Goal: Task Accomplishment & Management: Use online tool/utility

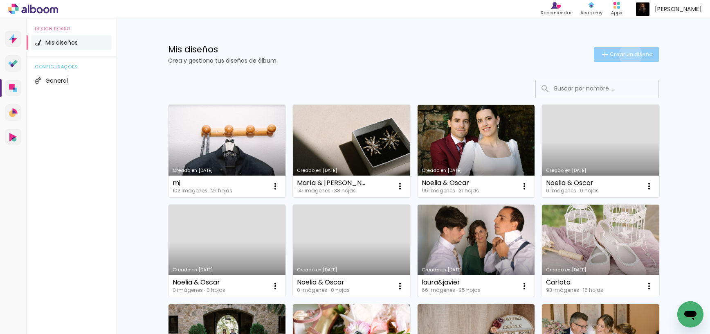
click at [629, 55] on span "Crear un diseño" at bounding box center [631, 54] width 43 height 5
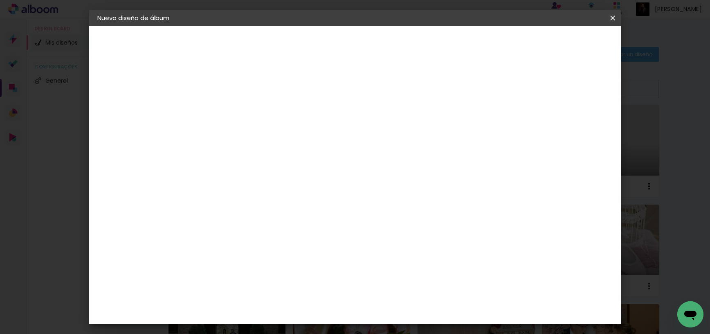
click at [231, 114] on input at bounding box center [231, 109] width 0 height 13
type input "[PERSON_NAME] & [PERSON_NAME]"
type paper-input "[PERSON_NAME] & [PERSON_NAME]"
click at [0, 0] on slot "Avanzar" at bounding box center [0, 0] width 0 height 0
click at [258, 132] on input "text" at bounding box center [234, 131] width 47 height 10
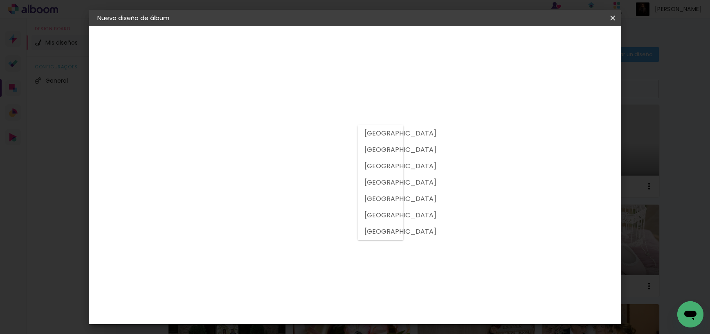
click at [0, 0] on slot "[GEOGRAPHIC_DATA]" at bounding box center [0, 0] width 0 height 0
type input "[GEOGRAPHIC_DATA]"
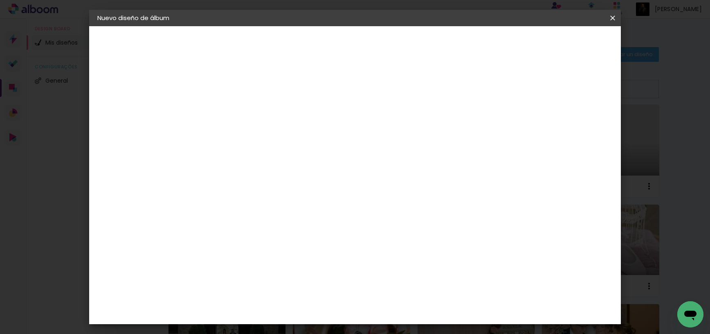
click at [283, 221] on paper-item "Floricolor" at bounding box center [245, 215] width 75 height 18
click at [0, 0] on slot "Avanzar" at bounding box center [0, 0] width 0 height 0
click at [273, 149] on div at bounding box center [252, 149] width 42 height 1
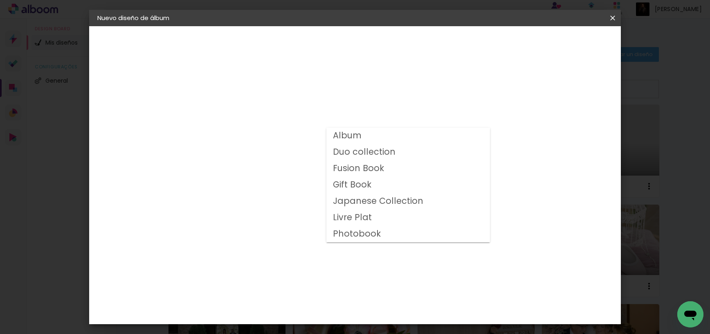
click at [369, 135] on paper-item "Album" at bounding box center [408, 136] width 164 height 16
type input "Album"
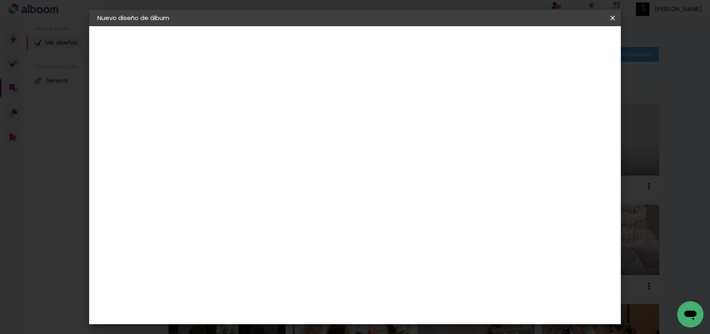
click at [286, 196] on span "25 × 35" at bounding box center [267, 200] width 38 height 22
click at [0, 0] on slot "Avanzar" at bounding box center [0, 0] width 0 height 0
click at [568, 44] on span "Empezar diseño" at bounding box center [544, 43] width 45 height 6
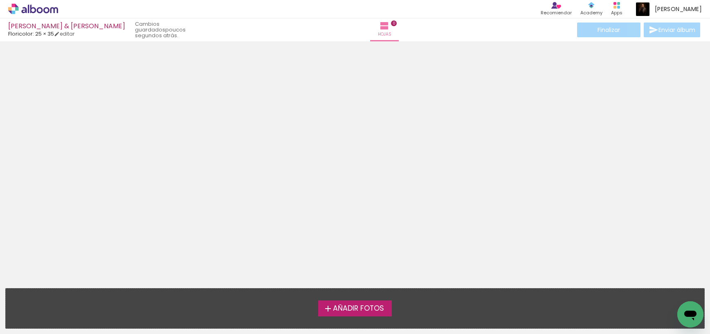
click at [375, 310] on span "Añadir Fotos" at bounding box center [358, 308] width 51 height 7
click at [0, 0] on input "file" at bounding box center [0, 0] width 0 height 0
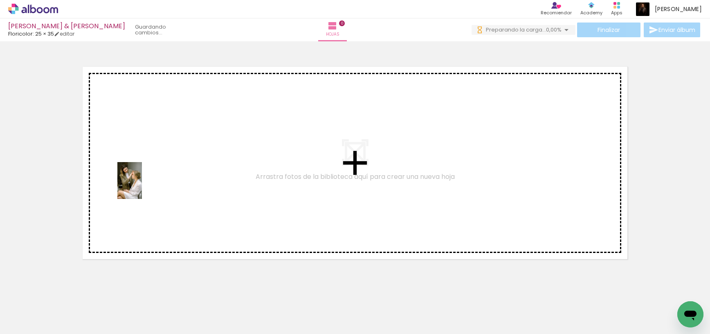
drag, startPoint x: 85, startPoint y: 317, endPoint x: 142, endPoint y: 187, distance: 142.7
click at [142, 187] on quentale-workspace at bounding box center [355, 167] width 710 height 334
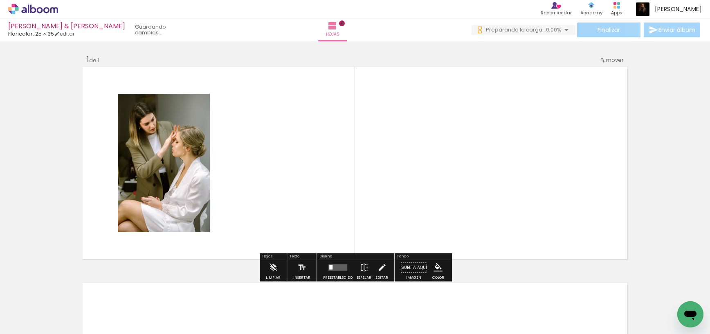
scroll to position [0, 0]
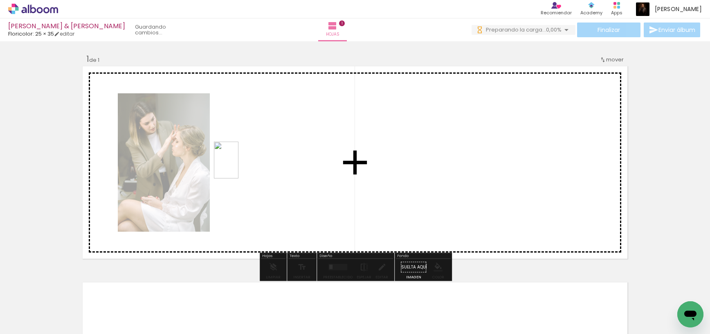
drag, startPoint x: 175, startPoint y: 308, endPoint x: 238, endPoint y: 166, distance: 154.9
click at [238, 166] on quentale-workspace at bounding box center [355, 167] width 710 height 334
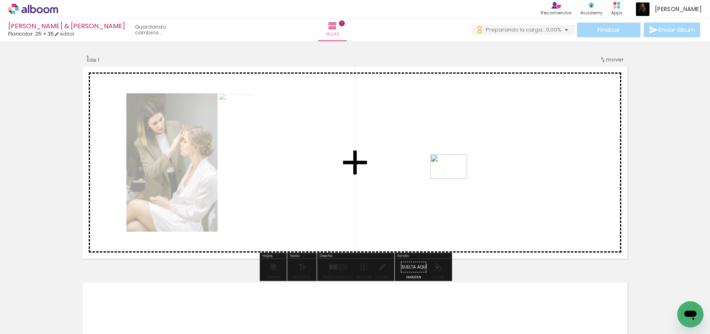
drag, startPoint x: 146, startPoint y: 306, endPoint x: 469, endPoint y: 163, distance: 353.0
click at [469, 163] on quentale-workspace at bounding box center [355, 167] width 710 height 334
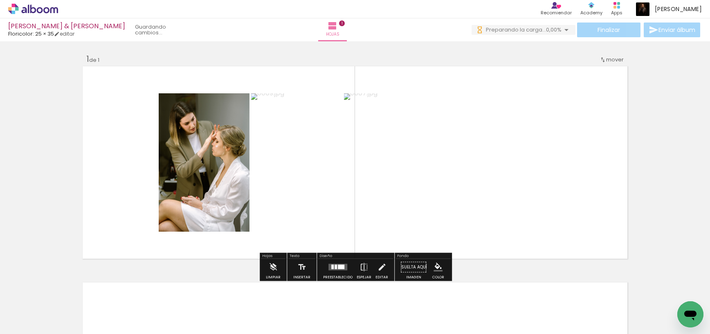
click at [329, 270] on quentale-layouter at bounding box center [337, 267] width 19 height 7
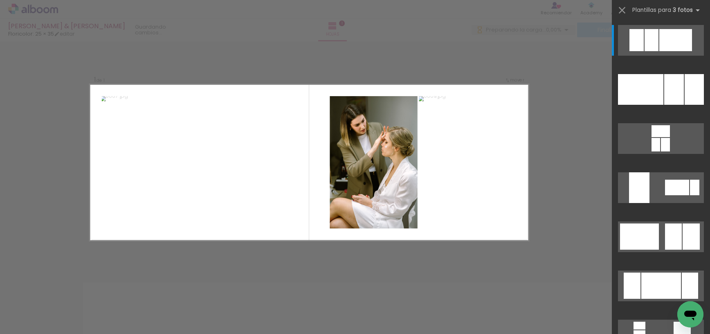
scroll to position [1, 0]
click at [664, 56] on quentale-layouter at bounding box center [661, 40] width 86 height 31
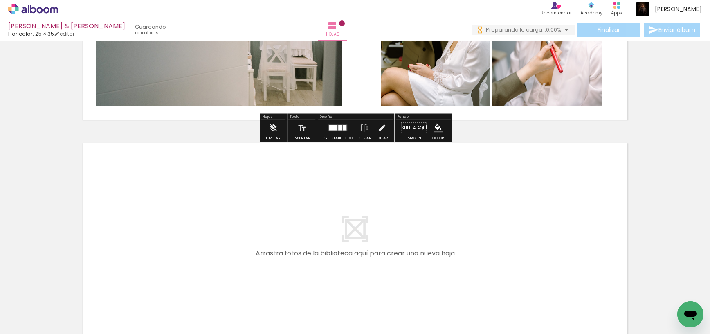
scroll to position [146, 0]
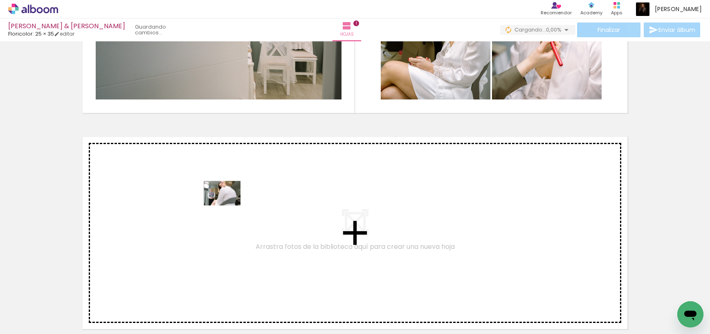
drag, startPoint x: 214, startPoint y: 312, endPoint x: 228, endPoint y: 205, distance: 108.2
click at [228, 205] on quentale-workspace at bounding box center [355, 167] width 710 height 334
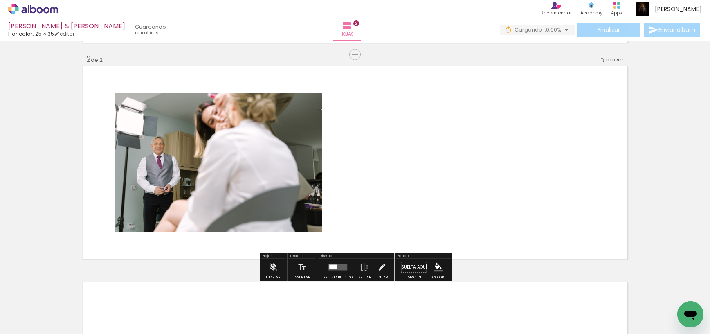
scroll to position [217, 0]
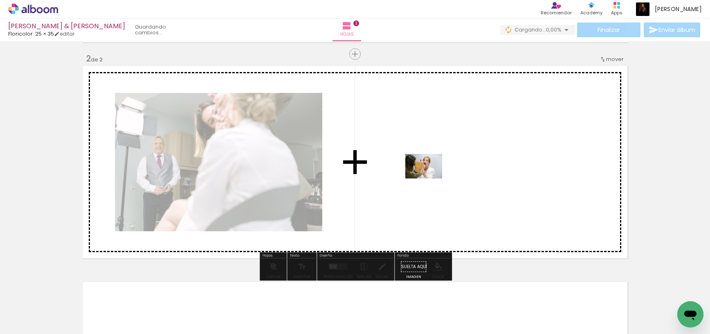
drag, startPoint x: 266, startPoint y: 310, endPoint x: 430, endPoint y: 178, distance: 210.1
click at [430, 178] on quentale-workspace at bounding box center [355, 167] width 710 height 334
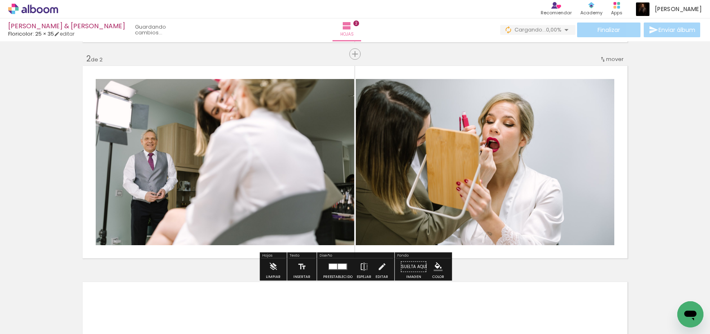
click at [339, 267] on div at bounding box center [342, 266] width 9 height 5
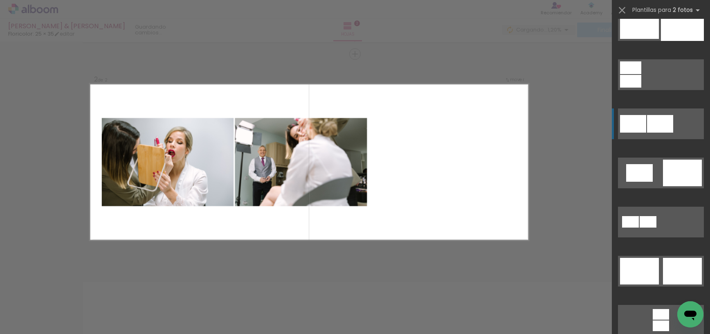
scroll to position [115, 0]
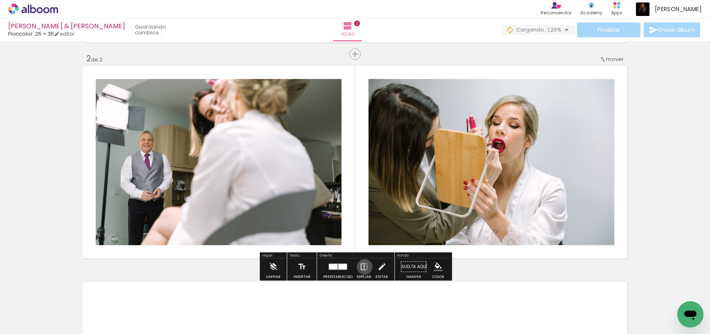
click at [363, 267] on iron-icon at bounding box center [364, 266] width 9 height 16
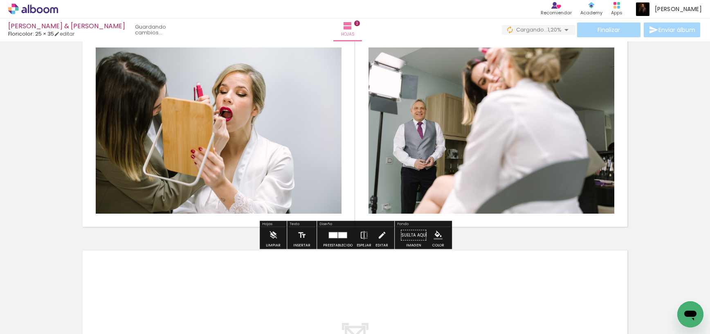
scroll to position [0, 0]
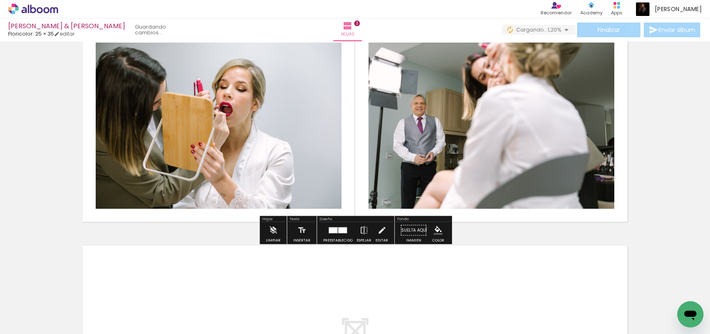
click at [433, 128] on div at bounding box center [491, 126] width 249 height 166
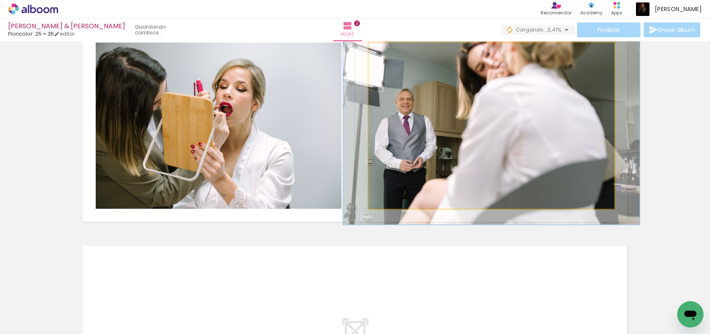
type paper-slider "119"
drag, startPoint x: 389, startPoint y: 52, endPoint x: 444, endPoint y: 93, distance: 69.0
click at [394, 52] on div at bounding box center [392, 50] width 7 height 7
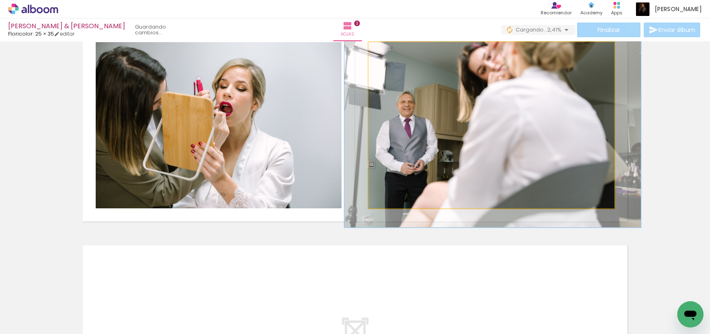
drag, startPoint x: 461, startPoint y: 109, endPoint x: 461, endPoint y: 114, distance: 5.0
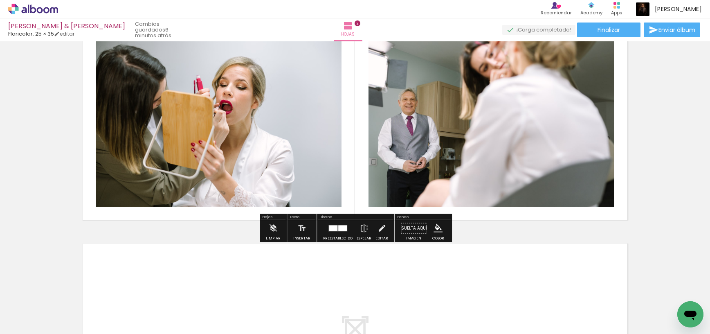
click at [471, 130] on quentale-photo at bounding box center [492, 123] width 246 height 166
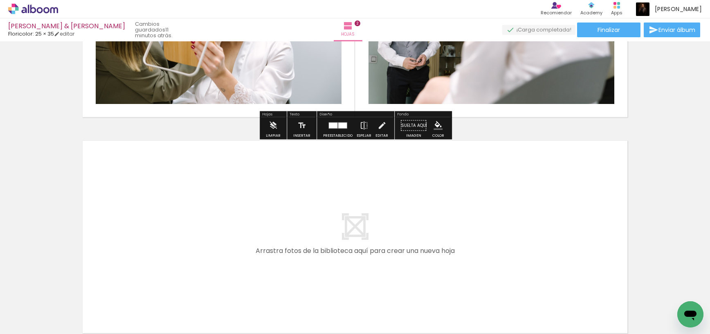
scroll to position [383, 0]
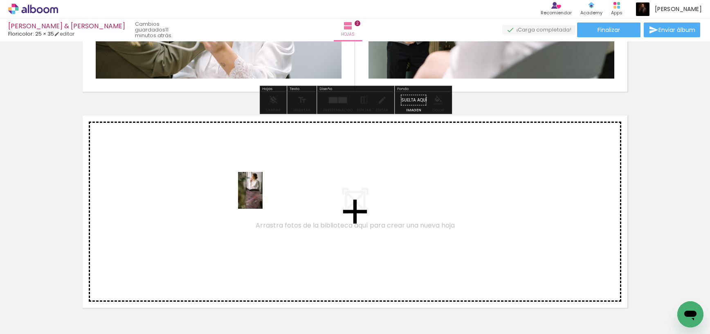
drag, startPoint x: 312, startPoint y: 319, endPoint x: 263, endPoint y: 196, distance: 132.2
click at [263, 196] on quentale-workspace at bounding box center [355, 167] width 710 height 334
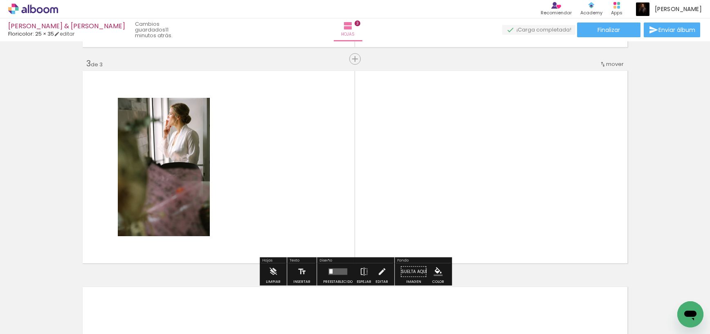
scroll to position [433, 0]
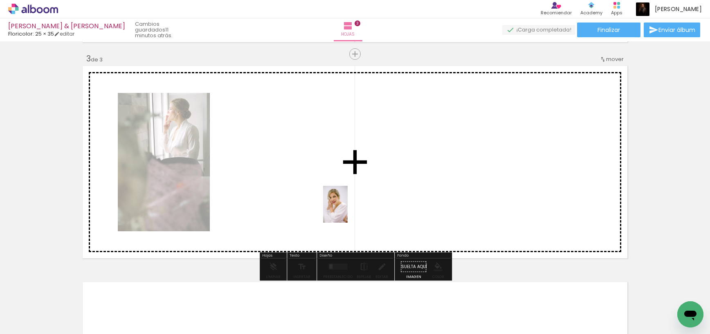
drag, startPoint x: 490, startPoint y: 317, endPoint x: 337, endPoint y: 207, distance: 188.0
click at [348, 210] on quentale-workspace at bounding box center [355, 167] width 710 height 334
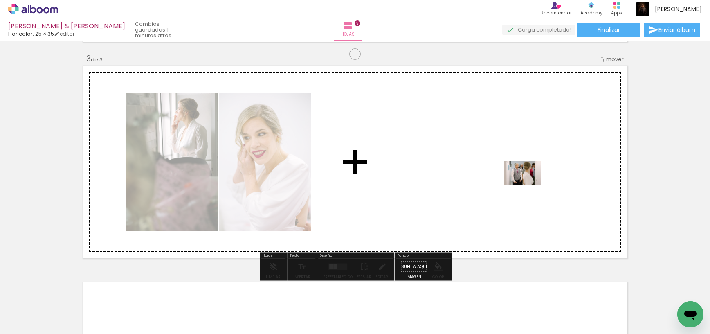
drag, startPoint x: 630, startPoint y: 315, endPoint x: 529, endPoint y: 185, distance: 164.4
click at [529, 185] on quentale-workspace at bounding box center [355, 167] width 710 height 334
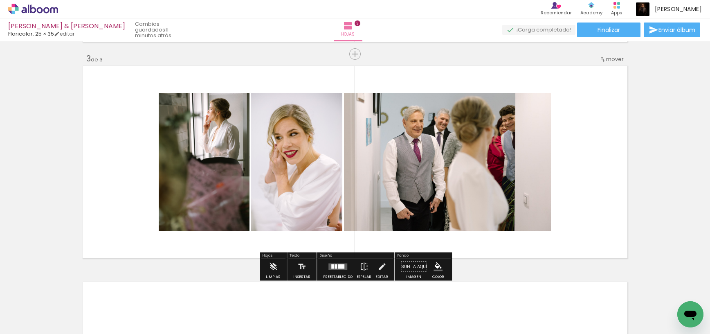
scroll to position [0, 303]
click at [335, 267] on div at bounding box center [336, 266] width 2 height 4
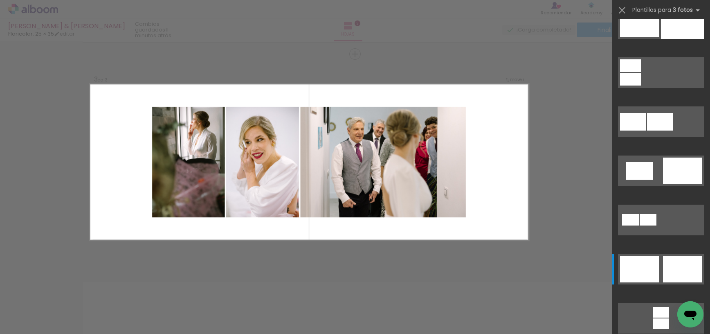
scroll to position [0, 0]
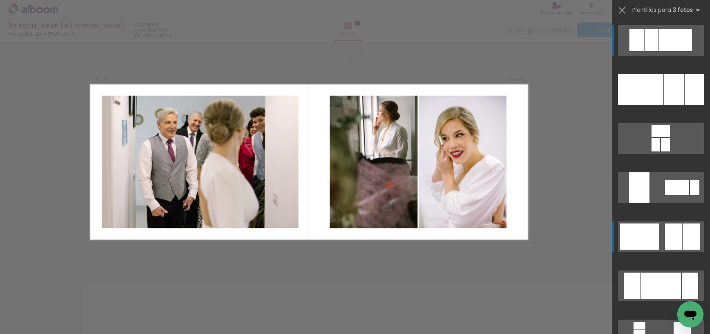
click at [659, 51] on div at bounding box center [652, 40] width 14 height 22
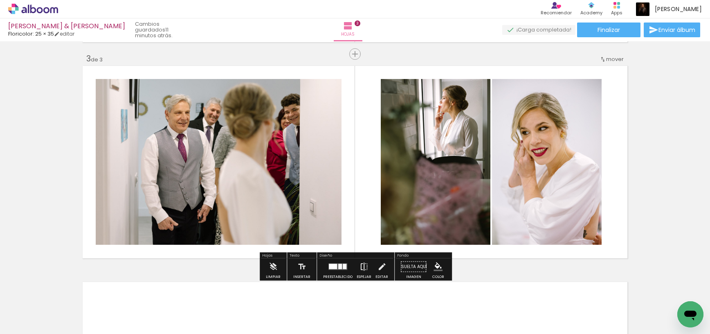
click at [361, 266] on iron-icon at bounding box center [364, 266] width 9 height 16
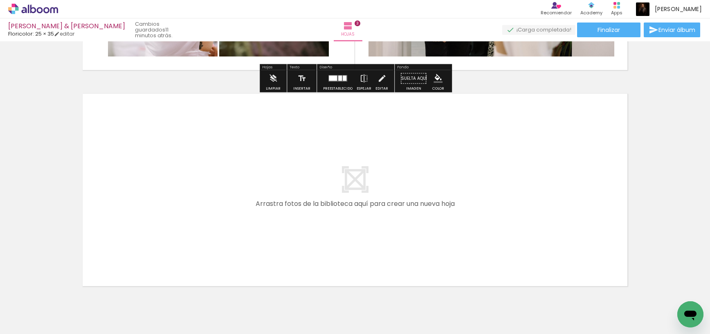
scroll to position [0, 10]
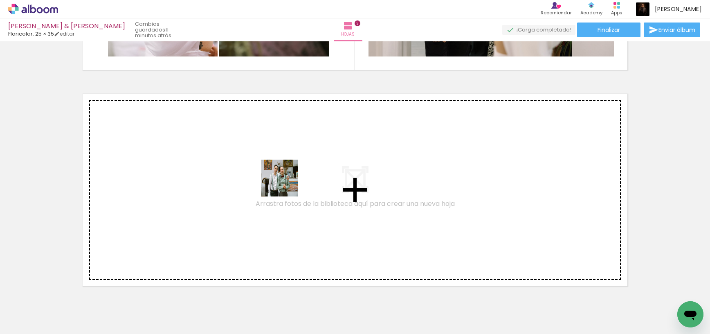
drag, startPoint x: 346, startPoint y: 306, endPoint x: 286, endPoint y: 184, distance: 135.9
click at [286, 184] on quentale-workspace at bounding box center [355, 167] width 710 height 334
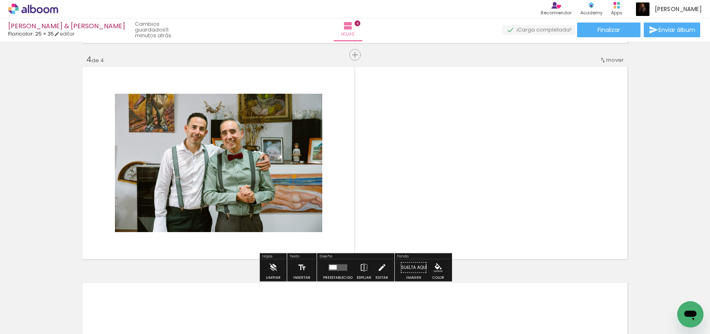
scroll to position [649, 0]
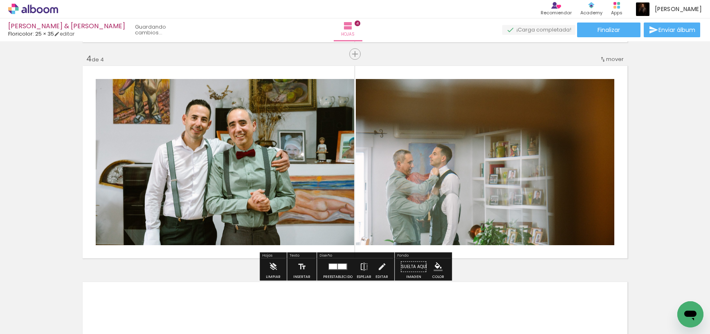
drag, startPoint x: 395, startPoint y: 308, endPoint x: 451, endPoint y: 175, distance: 143.7
click at [451, 175] on quentale-workspace at bounding box center [355, 167] width 710 height 334
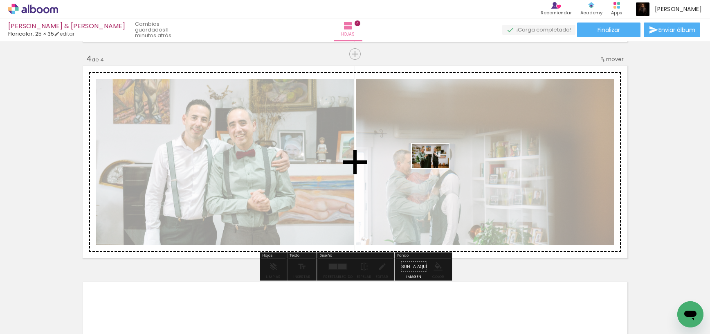
drag, startPoint x: 438, startPoint y: 308, endPoint x: 436, endPoint y: 168, distance: 140.3
click at [436, 168] on quentale-workspace at bounding box center [355, 167] width 710 height 334
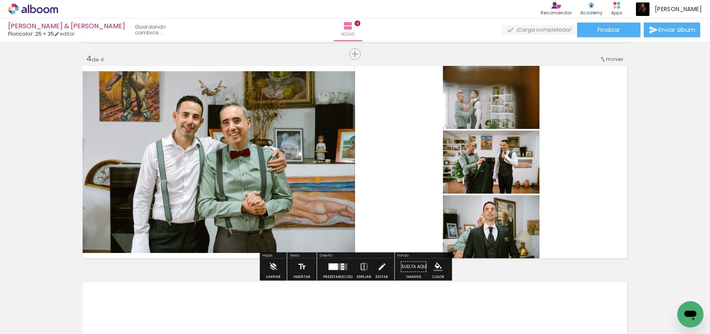
drag, startPoint x: 530, startPoint y: 298, endPoint x: 510, endPoint y: 208, distance: 92.6
click at [510, 208] on quentale-workspace at bounding box center [355, 167] width 710 height 334
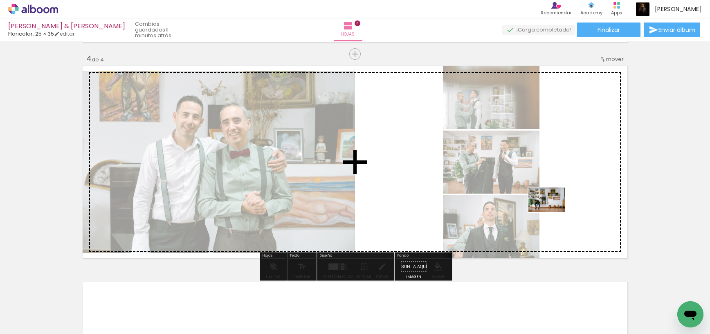
drag, startPoint x: 585, startPoint y: 311, endPoint x: 553, endPoint y: 212, distance: 104.1
click at [553, 212] on quentale-workspace at bounding box center [355, 167] width 710 height 334
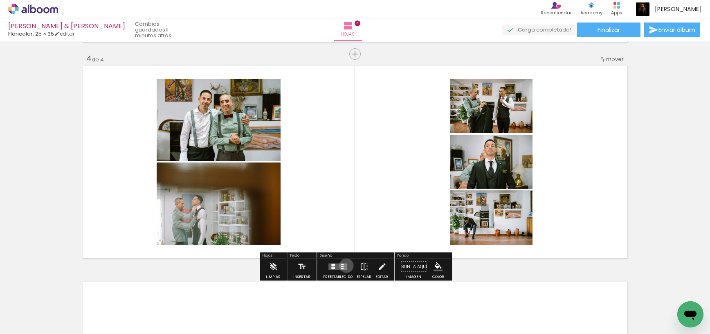
click at [344, 265] on quentale-layouter at bounding box center [337, 266] width 19 height 7
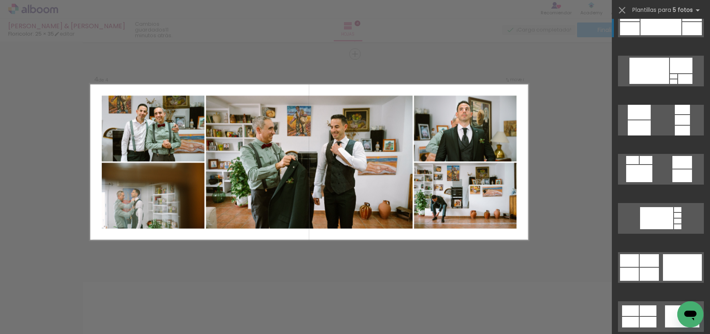
scroll to position [634, 0]
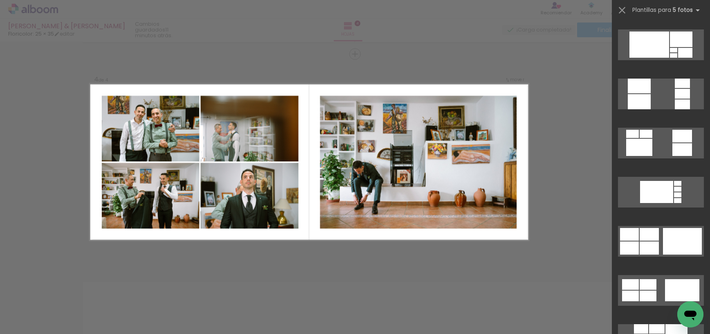
drag, startPoint x: 663, startPoint y: 245, endPoint x: 658, endPoint y: 242, distance: 5.3
click at [663, 324] on quentale-layouter at bounding box center [661, 339] width 86 height 31
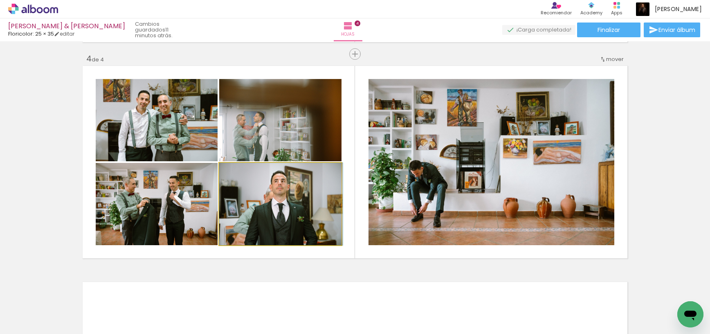
click at [297, 207] on div at bounding box center [281, 204] width 124 height 82
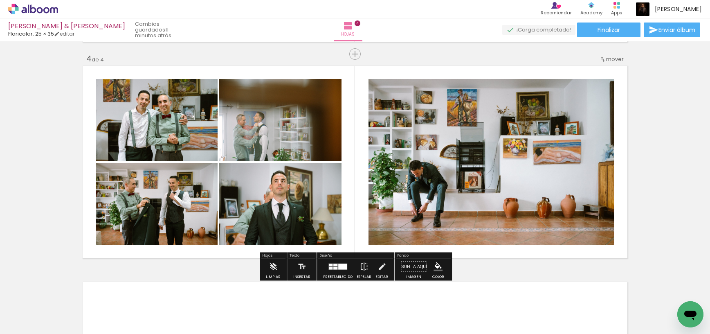
click at [486, 254] on quentale-layouter at bounding box center [355, 162] width 548 height 196
click at [301, 133] on quentale-photo at bounding box center [280, 120] width 122 height 82
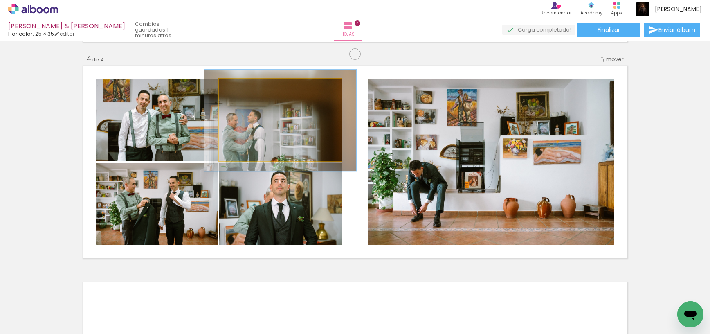
drag, startPoint x: 238, startPoint y: 88, endPoint x: 245, endPoint y: 87, distance: 6.6
type paper-slider "123"
click at [245, 87] on div at bounding box center [244, 87] width 7 height 7
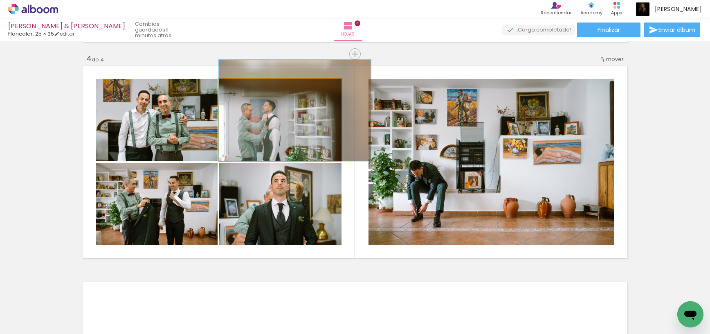
drag, startPoint x: 256, startPoint y: 122, endPoint x: 289, endPoint y: 107, distance: 36.6
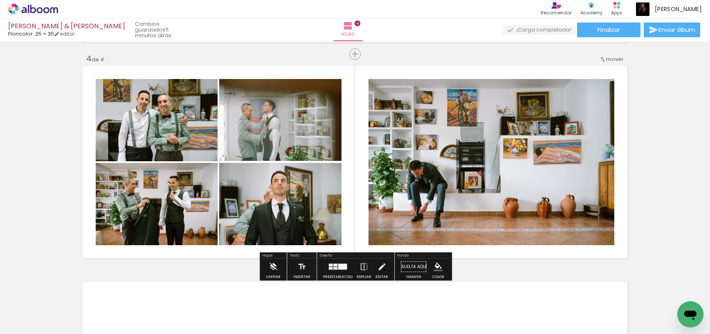
click at [357, 149] on quentale-layouter at bounding box center [355, 162] width 548 height 196
click at [159, 130] on quentale-photo at bounding box center [157, 120] width 122 height 82
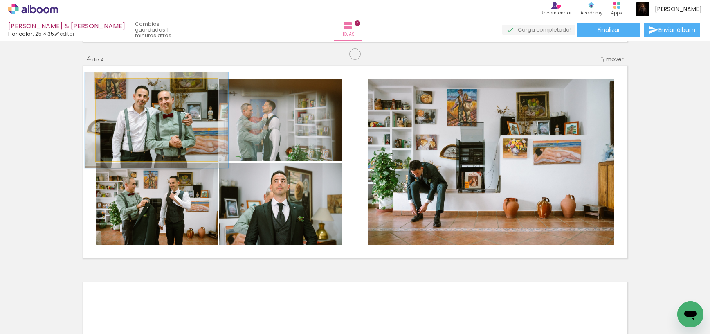
type paper-slider "116"
drag, startPoint x: 115, startPoint y: 89, endPoint x: 134, endPoint y: 109, distance: 27.8
click at [119, 88] on div at bounding box center [119, 87] width 7 height 7
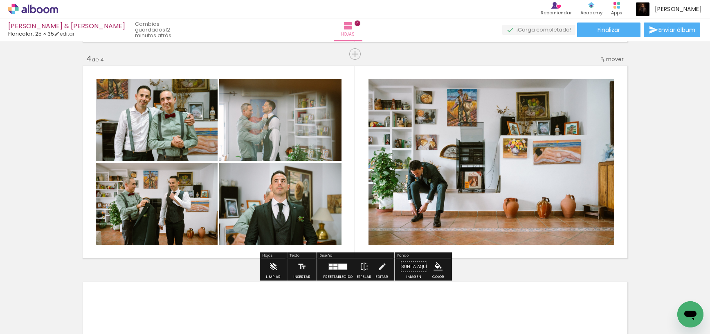
click at [362, 184] on quentale-layouter at bounding box center [355, 162] width 548 height 196
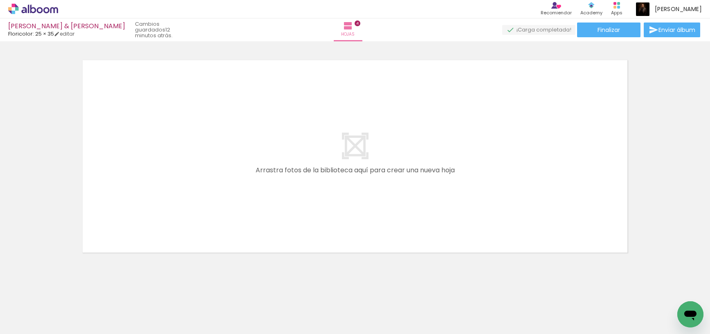
scroll to position [0, 532]
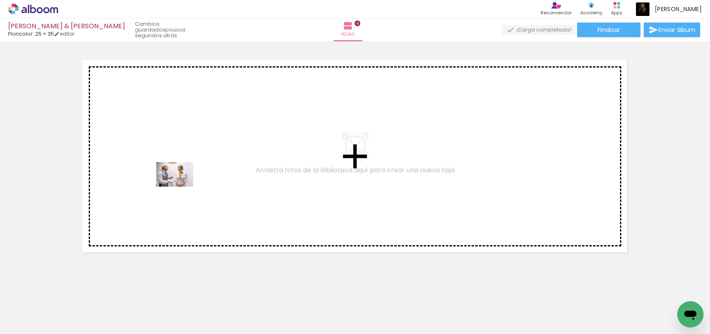
drag, startPoint x: 158, startPoint y: 311, endPoint x: 181, endPoint y: 187, distance: 126.8
click at [181, 187] on quentale-workspace at bounding box center [355, 167] width 710 height 334
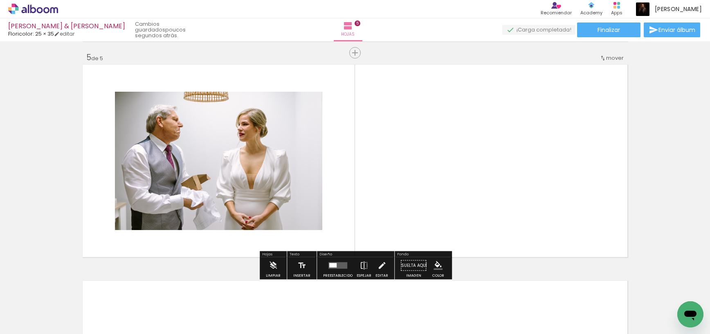
scroll to position [865, 0]
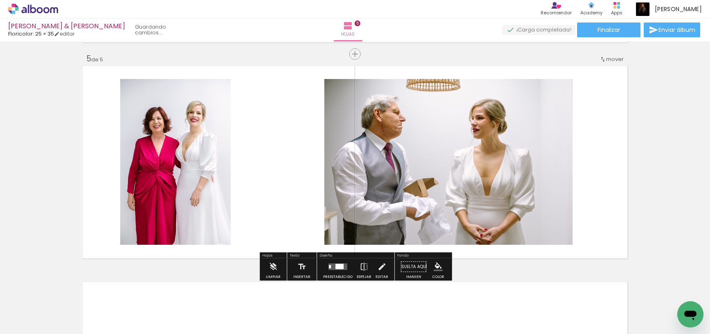
drag, startPoint x: 197, startPoint y: 312, endPoint x: 429, endPoint y: 181, distance: 266.7
click at [429, 181] on quentale-workspace at bounding box center [355, 167] width 710 height 334
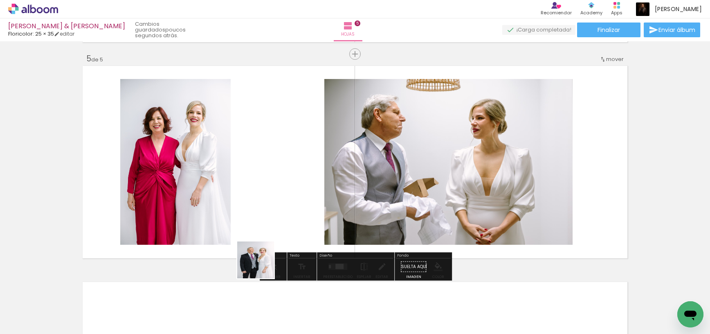
drag, startPoint x: 243, startPoint y: 319, endPoint x: 271, endPoint y: 160, distance: 161.9
click at [271, 160] on quentale-workspace at bounding box center [355, 167] width 710 height 334
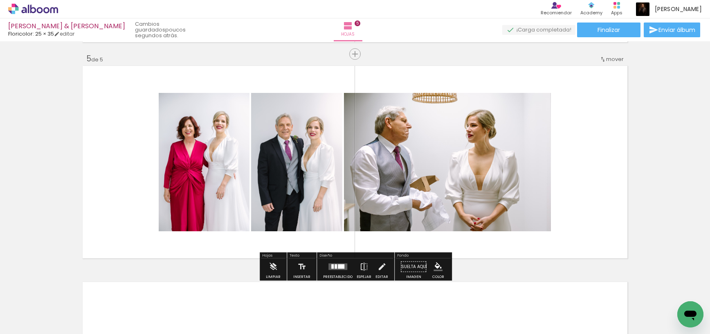
scroll to position [863, 0]
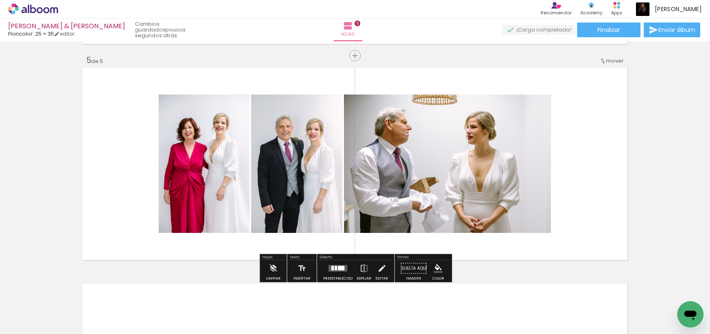
click at [334, 271] on quentale-layouter at bounding box center [337, 268] width 19 height 7
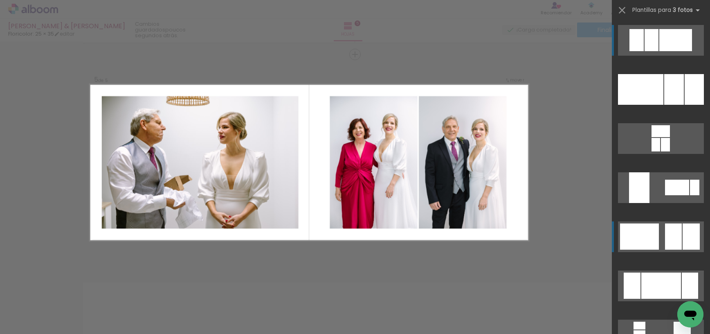
scroll to position [865, 0]
click at [647, 105] on div at bounding box center [640, 89] width 45 height 31
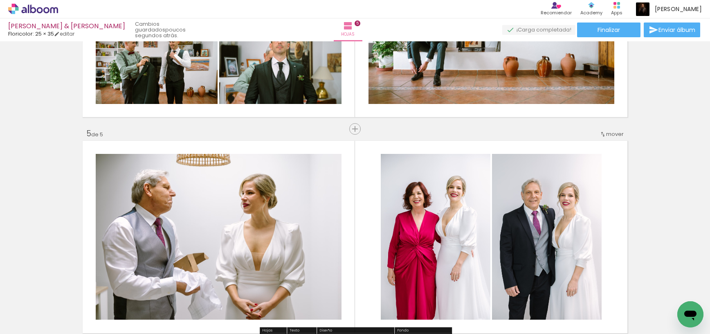
scroll to position [799, 0]
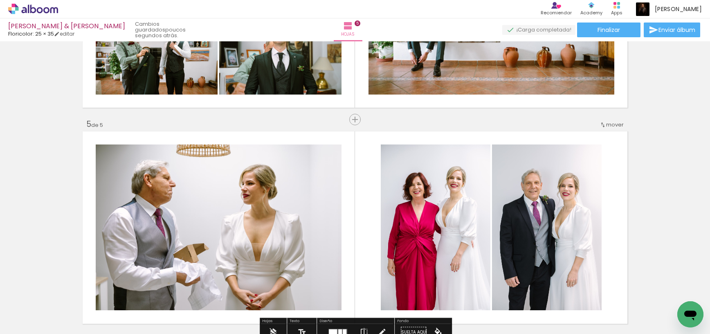
click at [611, 124] on span "mover" at bounding box center [615, 125] width 18 height 8
click at [591, 162] on span "antes de la" at bounding box center [584, 163] width 30 height 13
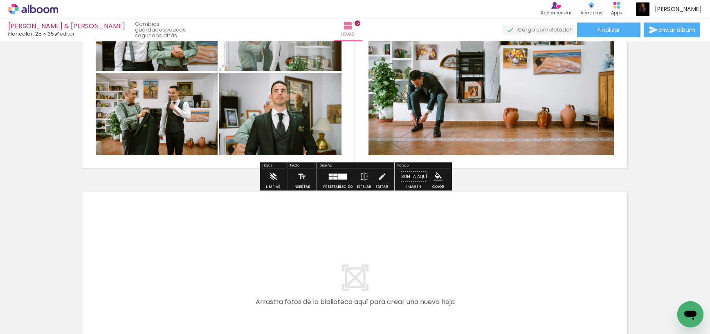
scroll to position [981, 0]
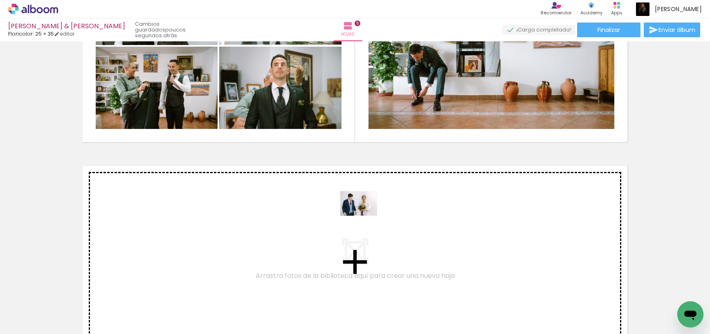
drag, startPoint x: 370, startPoint y: 314, endPoint x: 365, endPoint y: 216, distance: 98.3
click at [365, 216] on quentale-workspace at bounding box center [355, 167] width 710 height 334
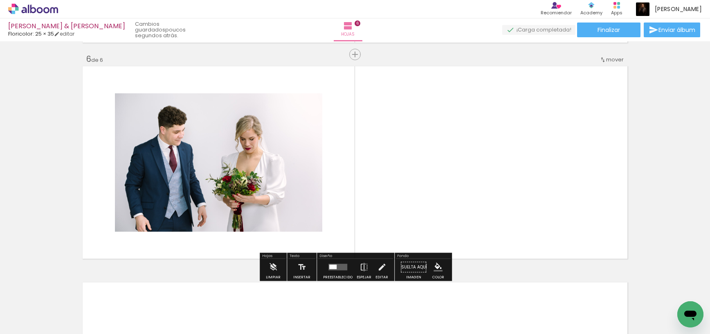
scroll to position [1081, 0]
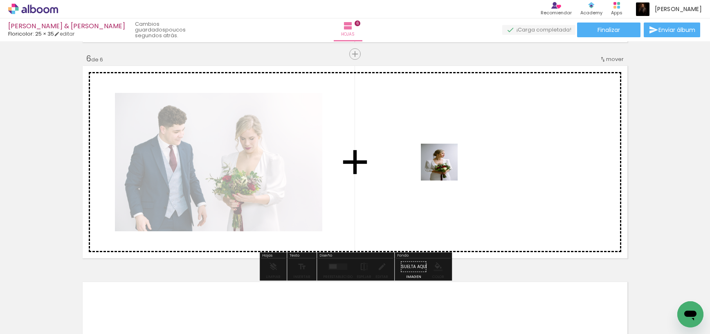
drag, startPoint x: 470, startPoint y: 314, endPoint x: 445, endPoint y: 165, distance: 151.0
click at [445, 165] on quentale-workspace at bounding box center [355, 167] width 710 height 334
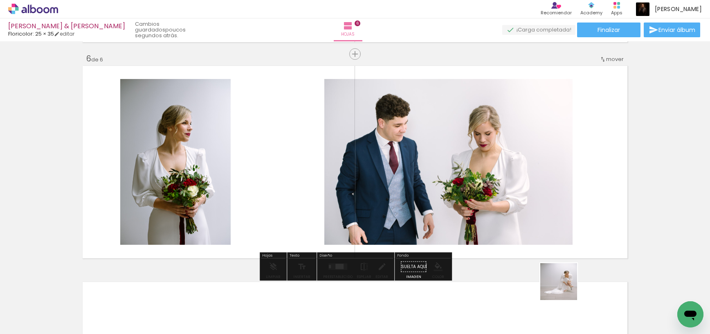
drag, startPoint x: 565, startPoint y: 288, endPoint x: 551, endPoint y: 188, distance: 100.3
click at [551, 188] on quentale-workspace at bounding box center [355, 167] width 710 height 334
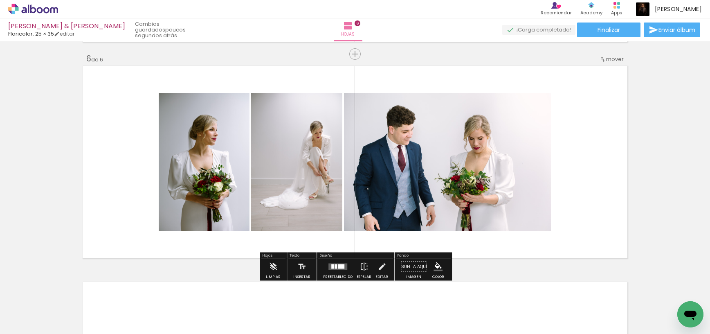
click at [335, 267] on div at bounding box center [336, 266] width 2 height 4
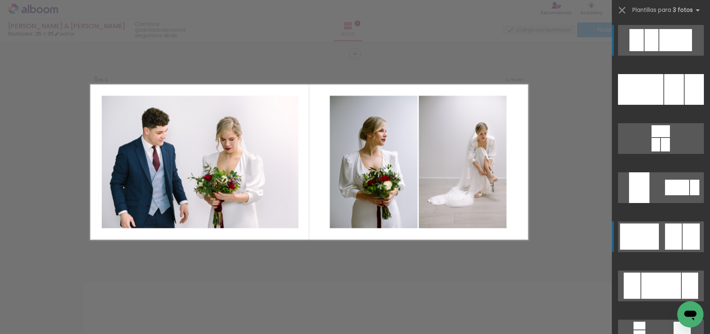
click at [686, 105] on div at bounding box center [694, 89] width 19 height 31
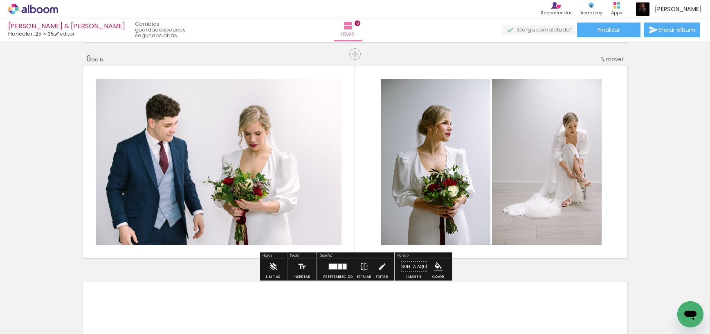
click at [612, 58] on span "mover" at bounding box center [615, 59] width 18 height 8
click at [606, 114] on paper-item "antes de la 5" at bounding box center [593, 111] width 62 height 13
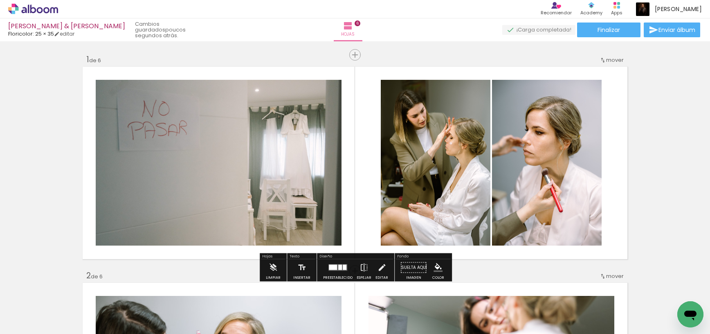
scroll to position [0, 0]
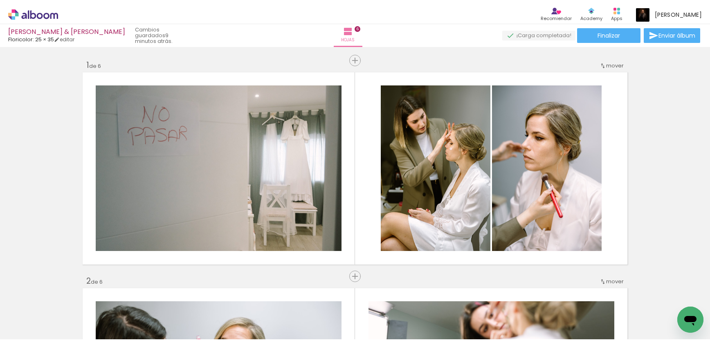
scroll to position [0, 532]
